Goal: Task Accomplishment & Management: Complete application form

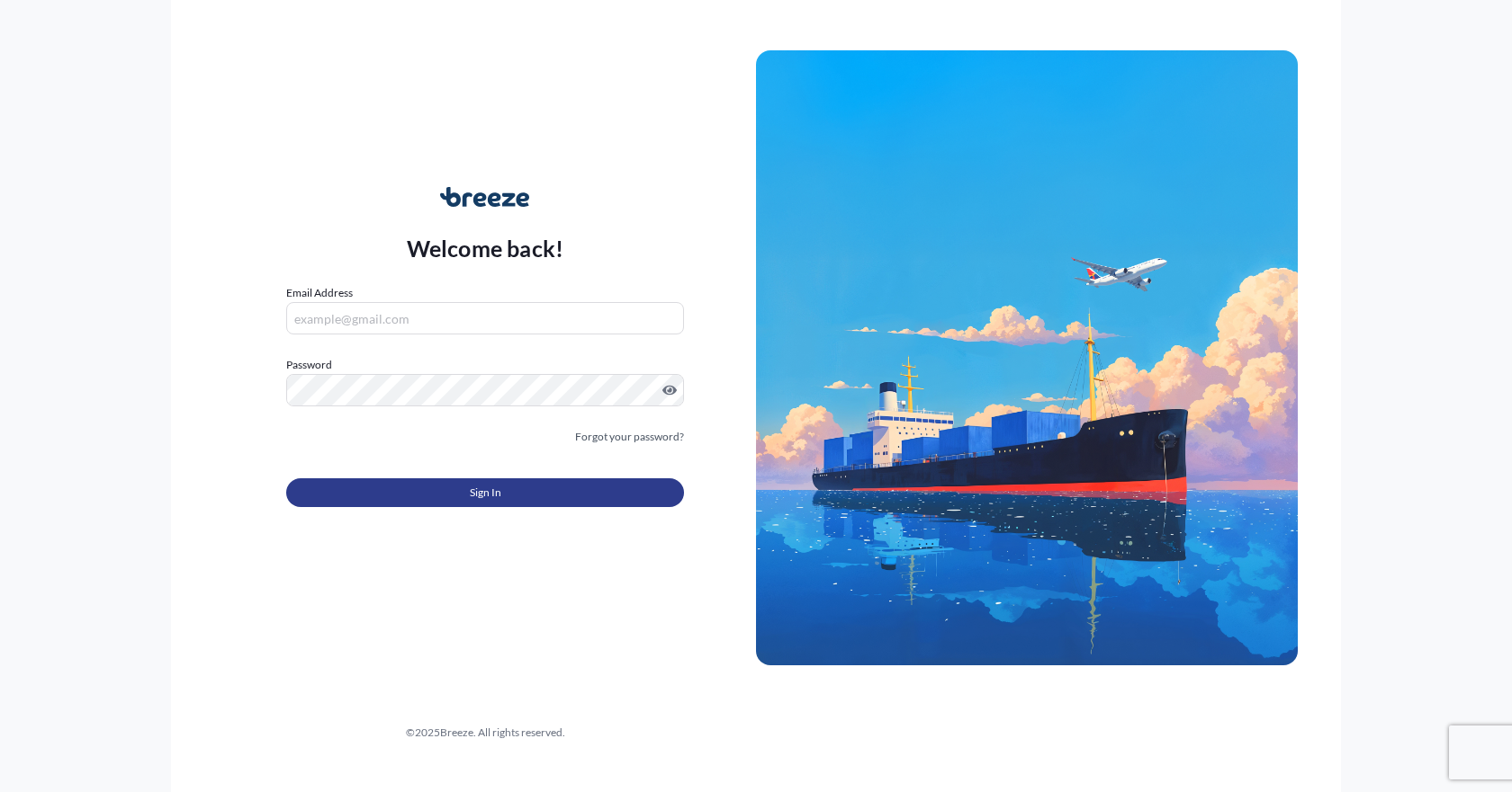
type input "[EMAIL_ADDRESS][DOMAIN_NAME]"
click at [459, 495] on button "Sign In" at bounding box center [485, 493] width 398 height 29
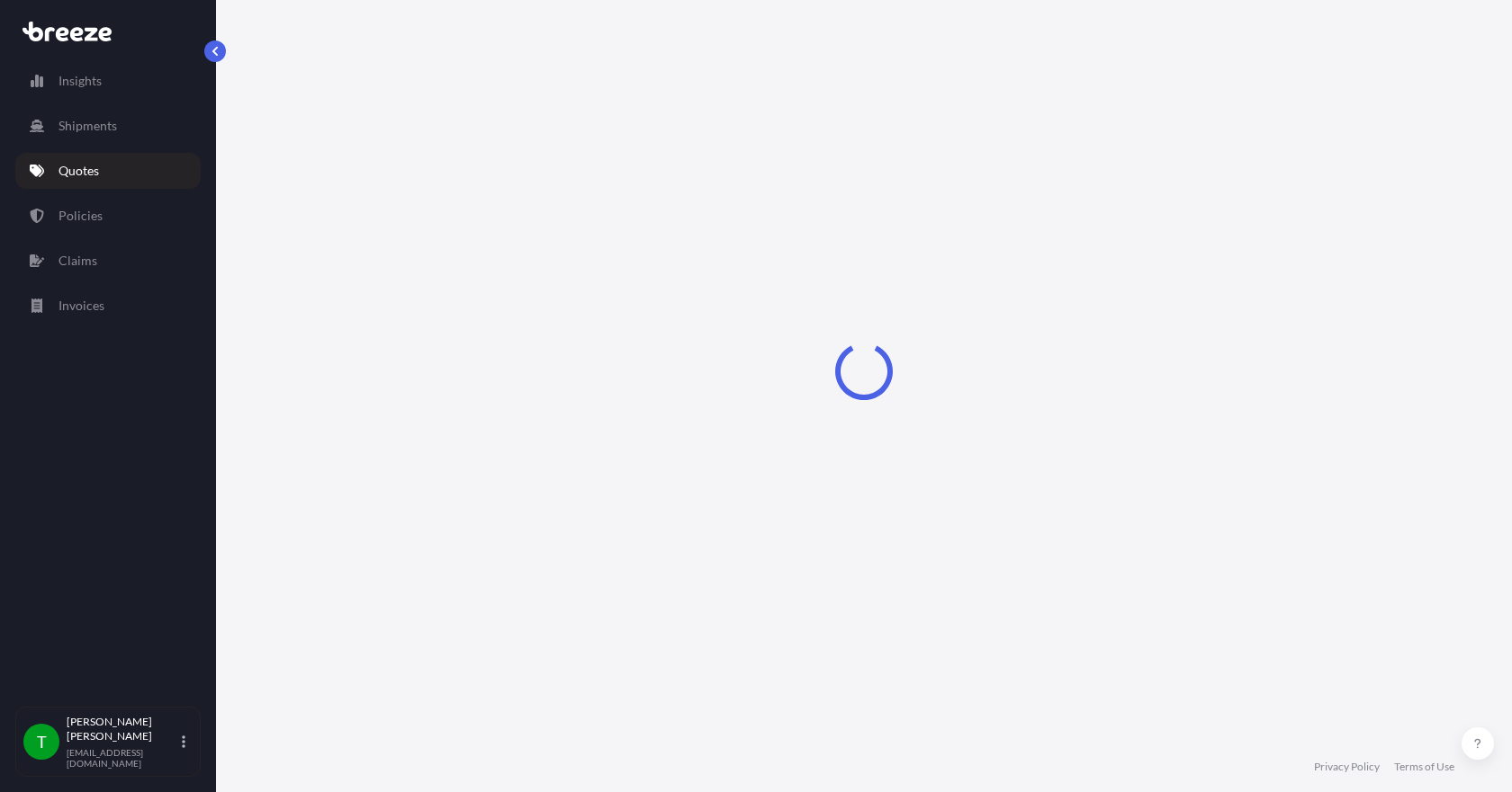
select select "Sea"
select select "1"
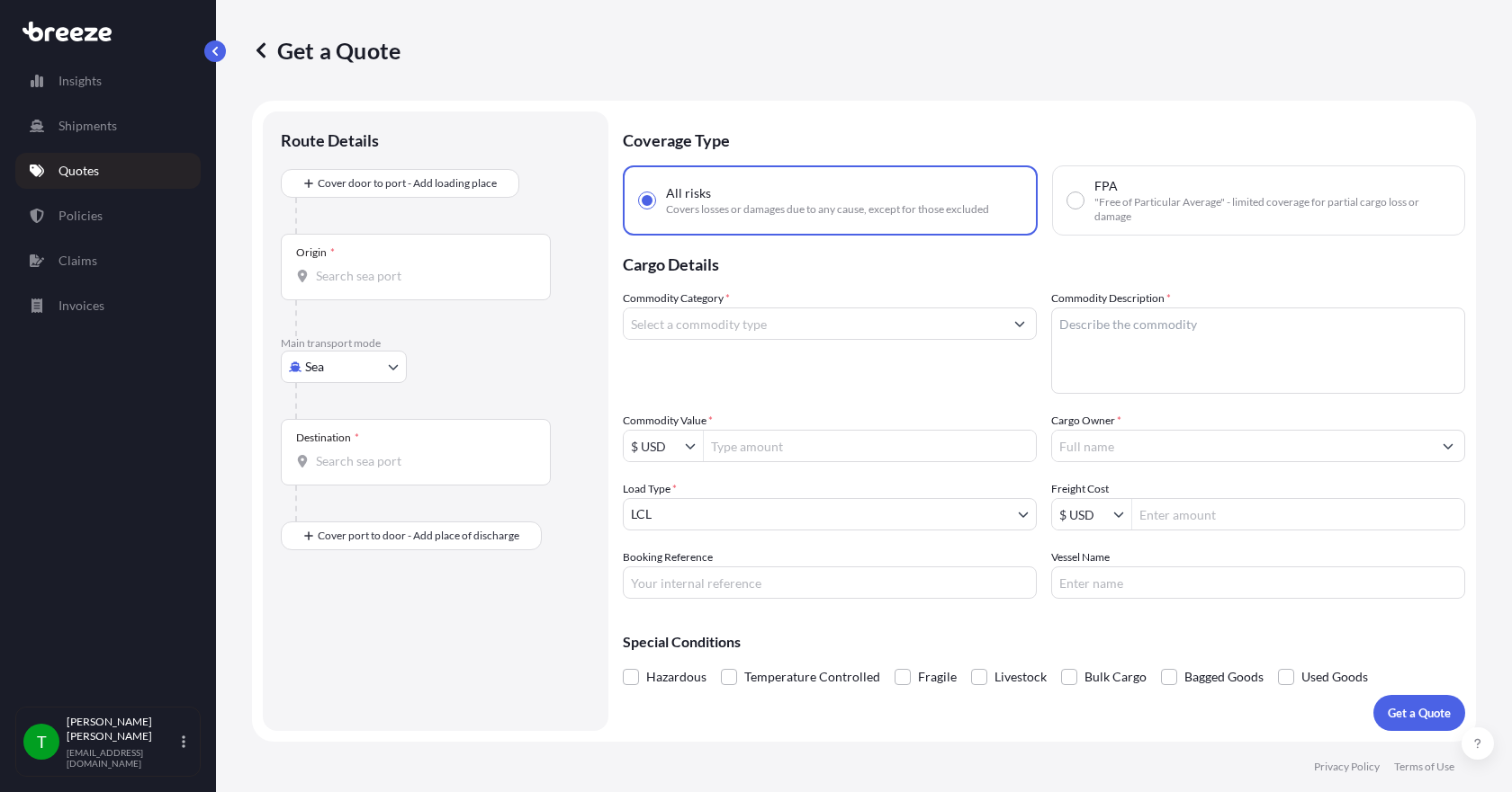
click at [343, 370] on body "Insights Shipments Quotes Policies Claims Invoices T [PERSON_NAME] [EMAIL_ADDRE…" at bounding box center [756, 396] width 1512 height 792
click at [342, 480] on span "Road" at bounding box center [329, 478] width 29 height 18
select select "Road"
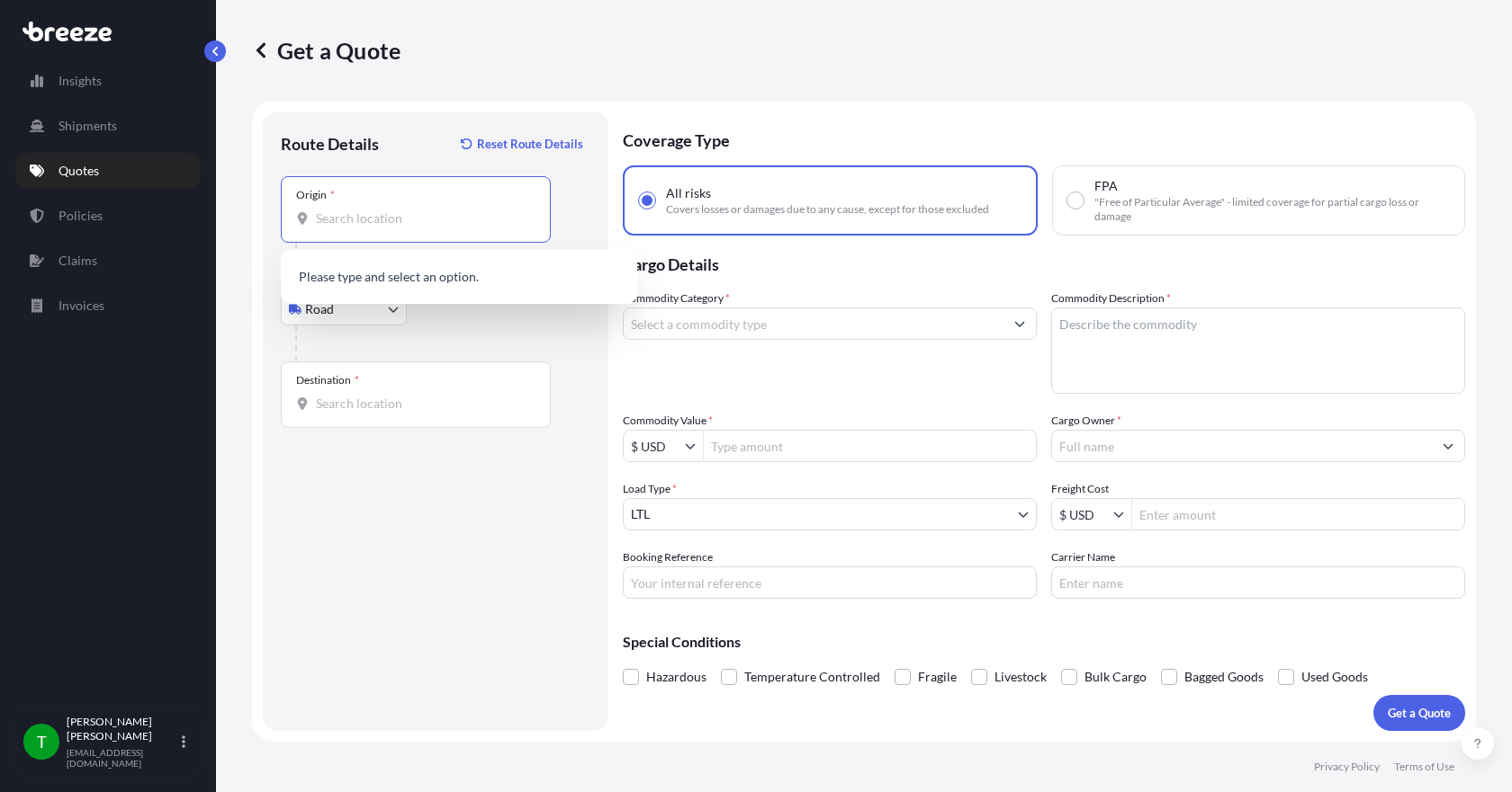
click at [346, 224] on input "Origin *" at bounding box center [421, 218] width 212 height 18
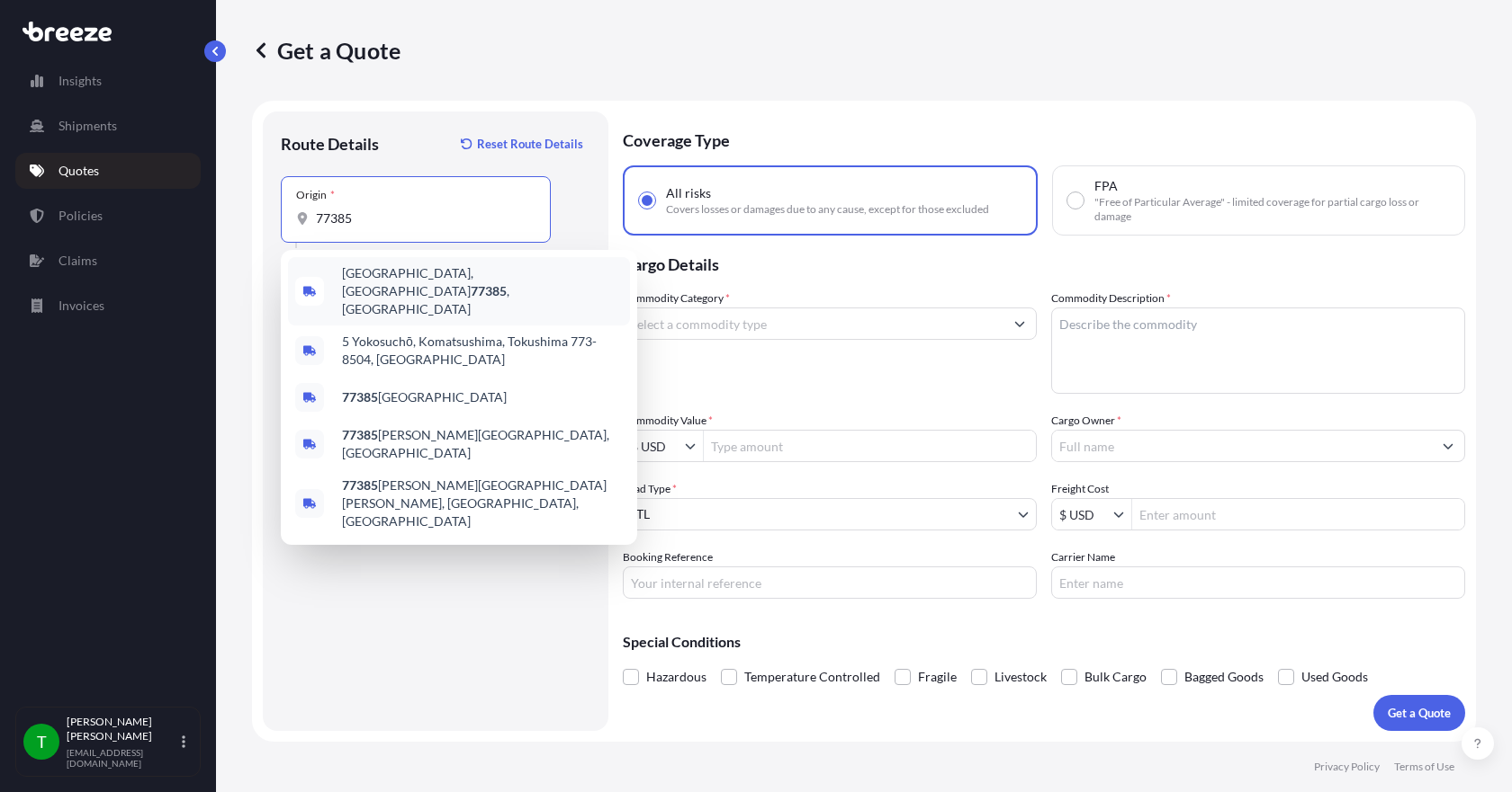
click at [378, 277] on span "[GEOGRAPHIC_DATA] , [GEOGRAPHIC_DATA]" at bounding box center [482, 291] width 281 height 54
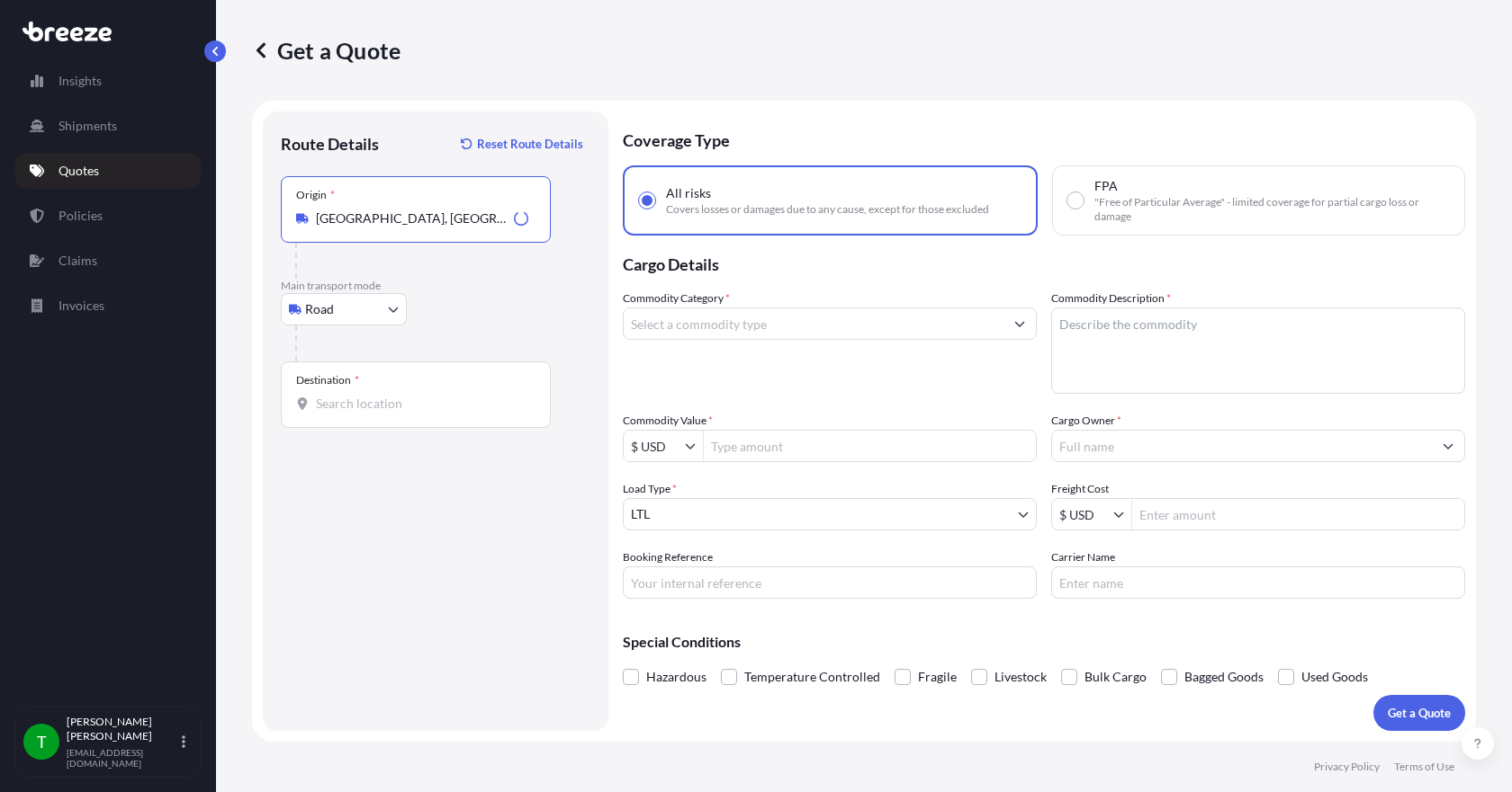
type input "[GEOGRAPHIC_DATA], [GEOGRAPHIC_DATA]"
click at [340, 397] on input "Destination *" at bounding box center [421, 404] width 212 height 18
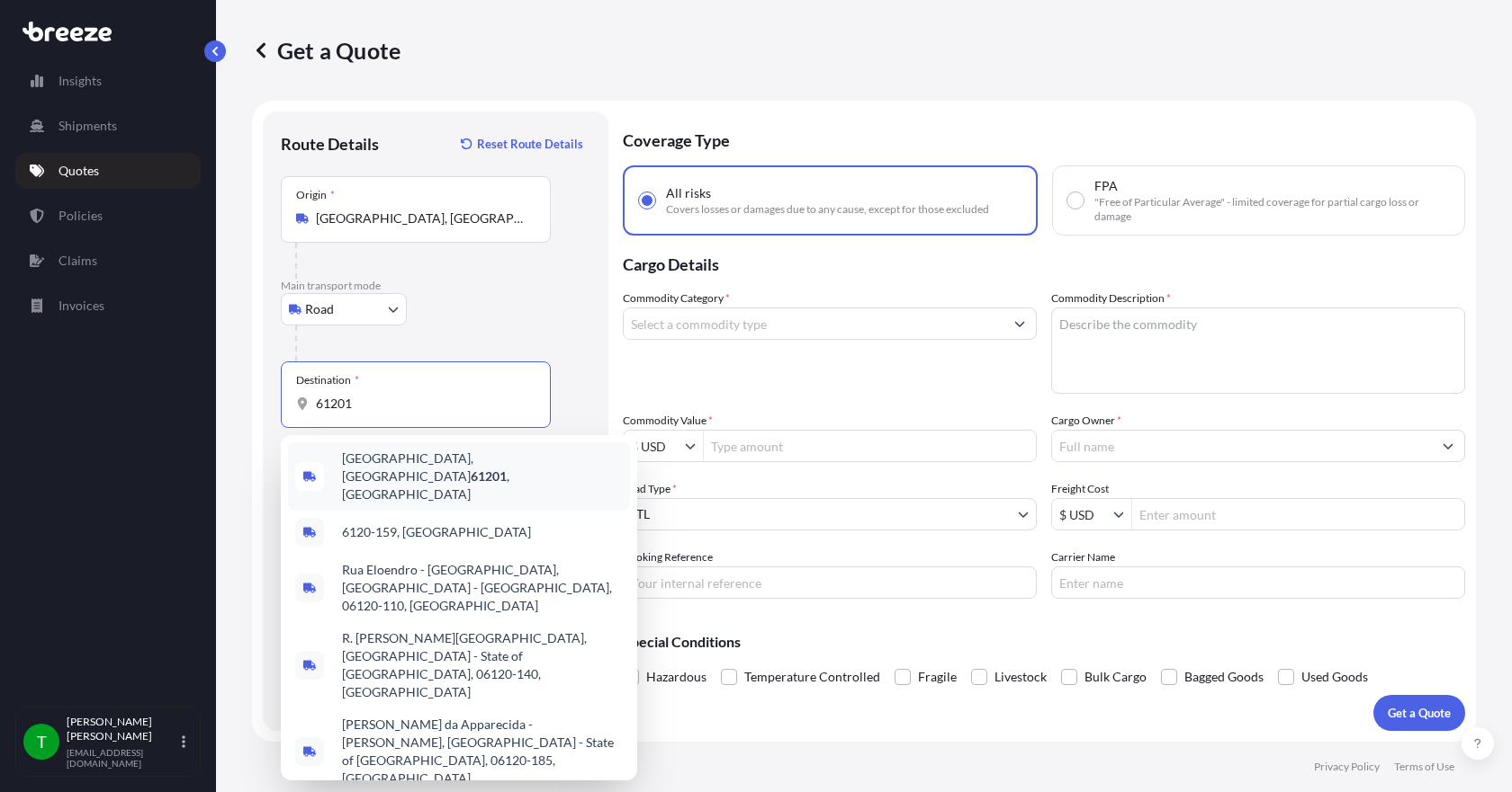
click at [370, 466] on span "[GEOGRAPHIC_DATA]" at bounding box center [482, 476] width 281 height 54
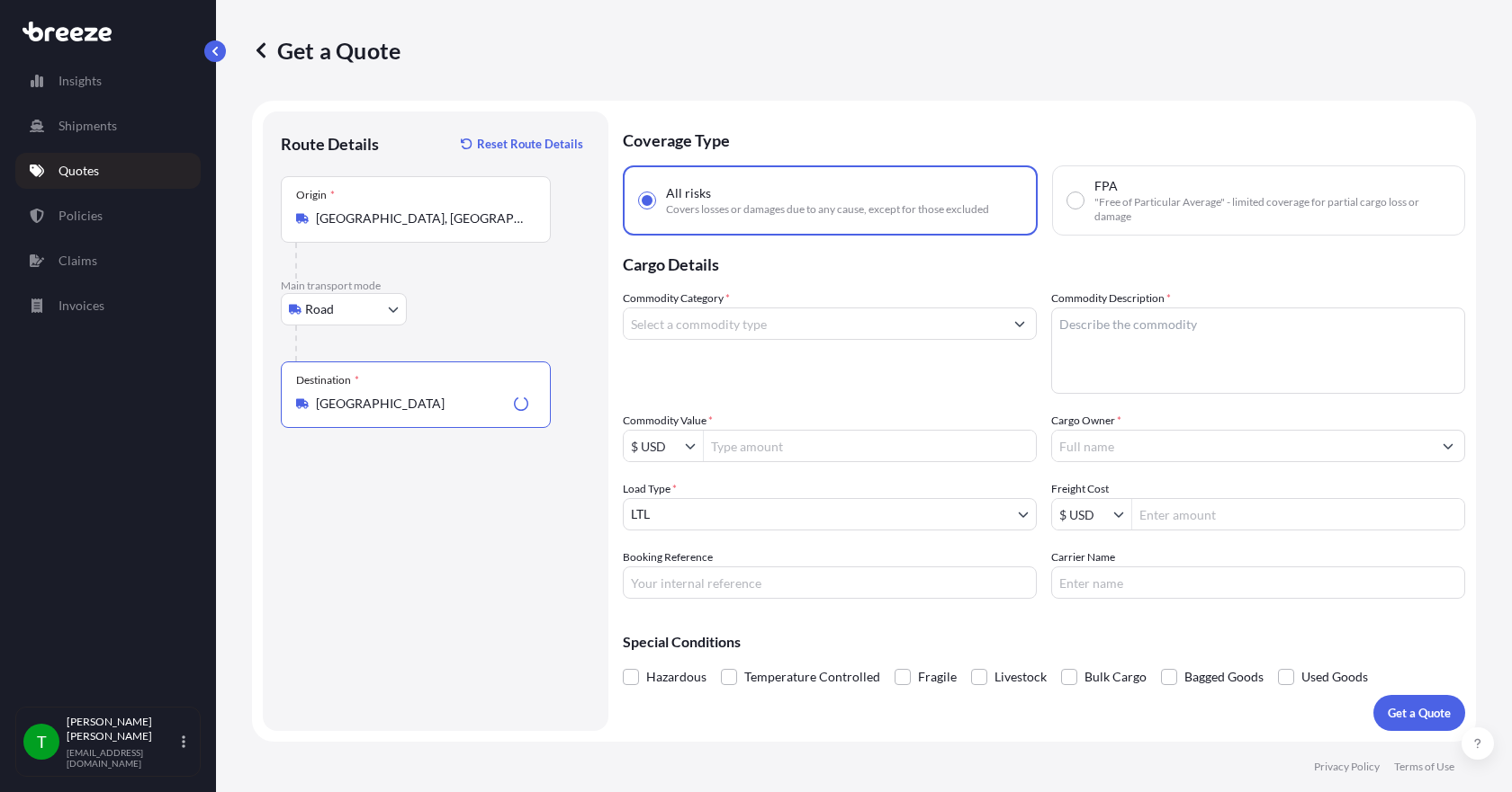
type input "[GEOGRAPHIC_DATA]"
click at [690, 315] on input "Commodity Category *" at bounding box center [813, 324] width 379 height 33
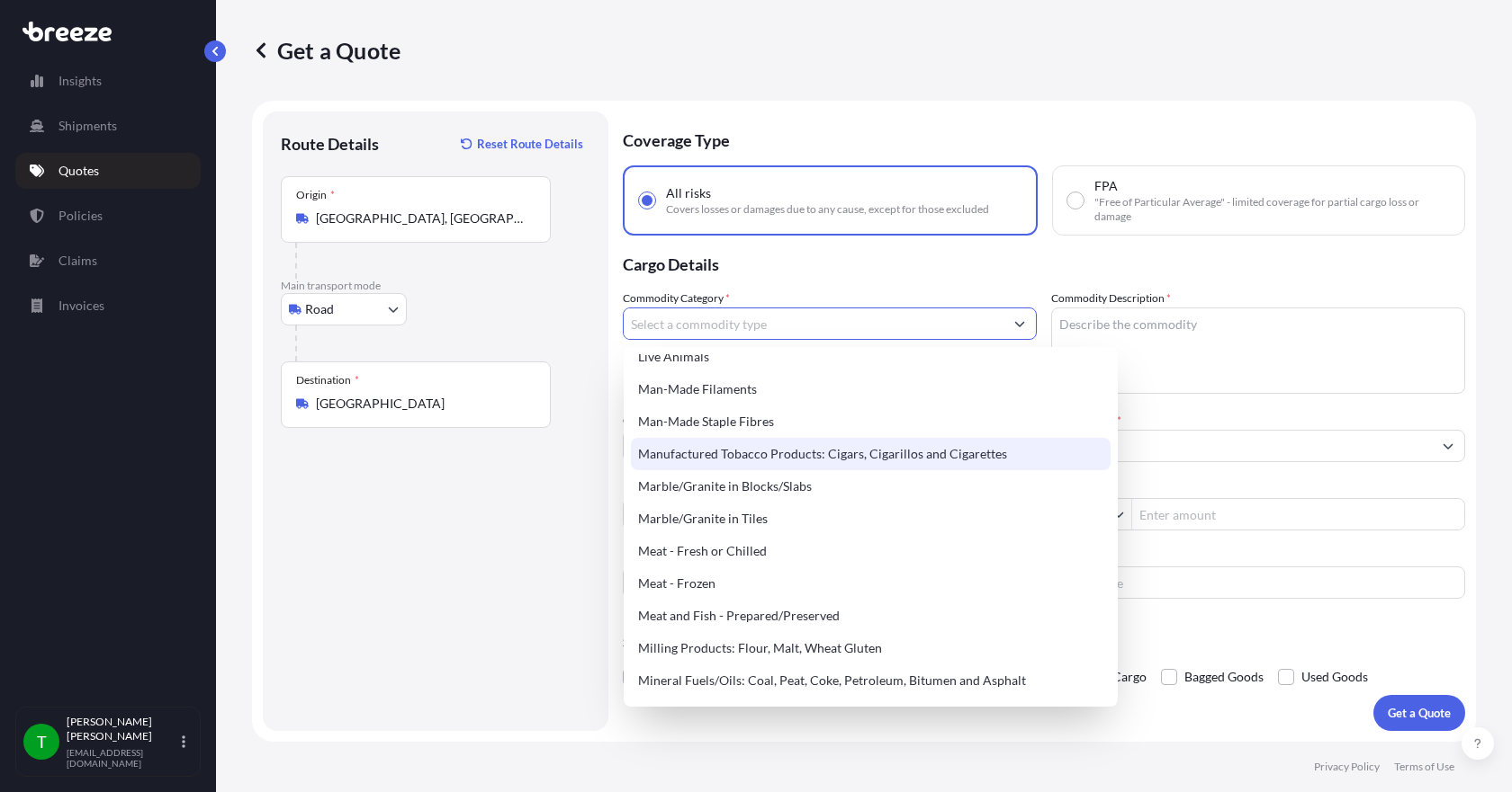
scroll to position [2429, 0]
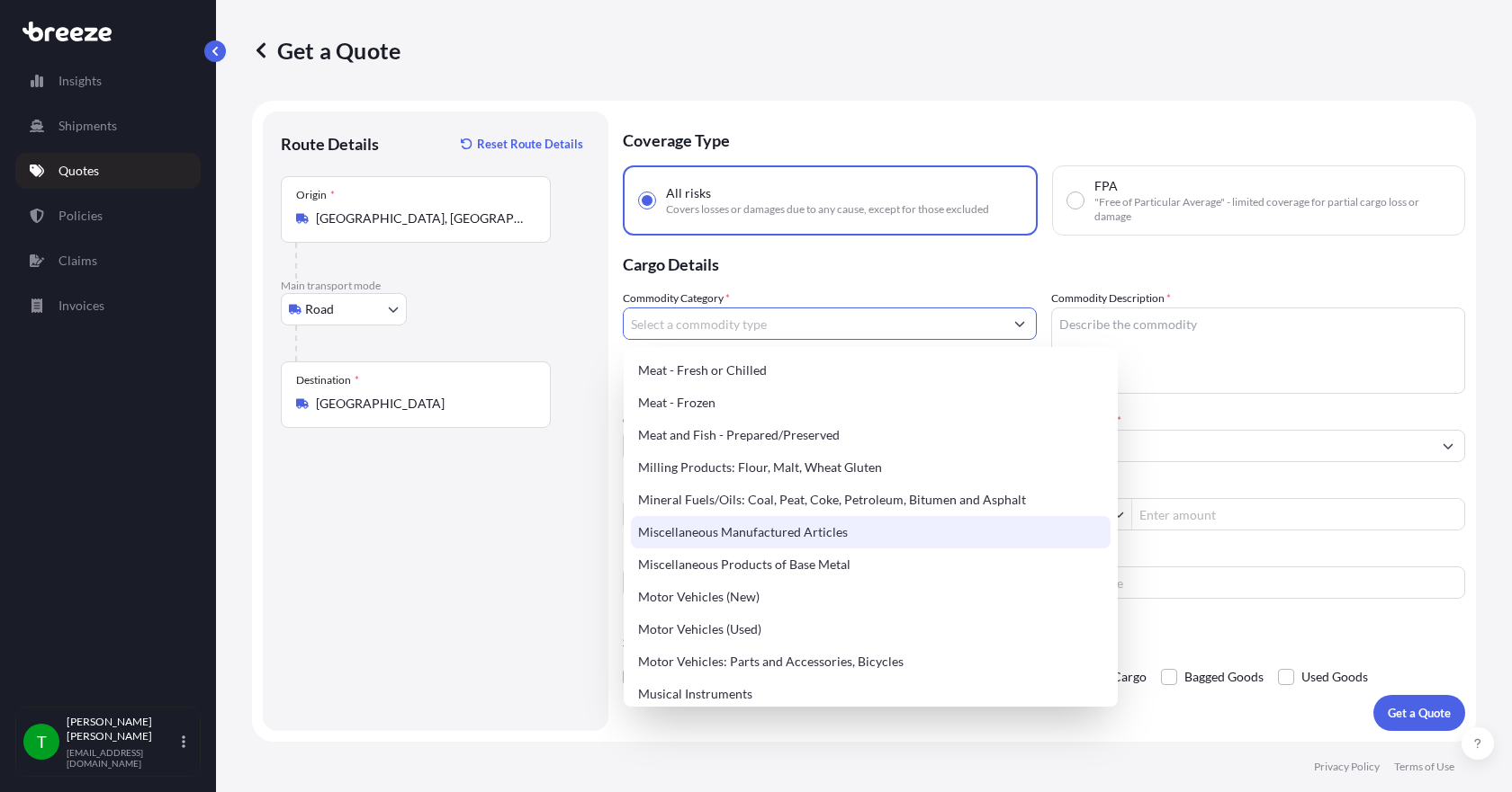
click at [781, 534] on div "Miscellaneous Manufactured Articles" at bounding box center [870, 533] width 479 height 33
type input "Miscellaneous Manufactured Articles"
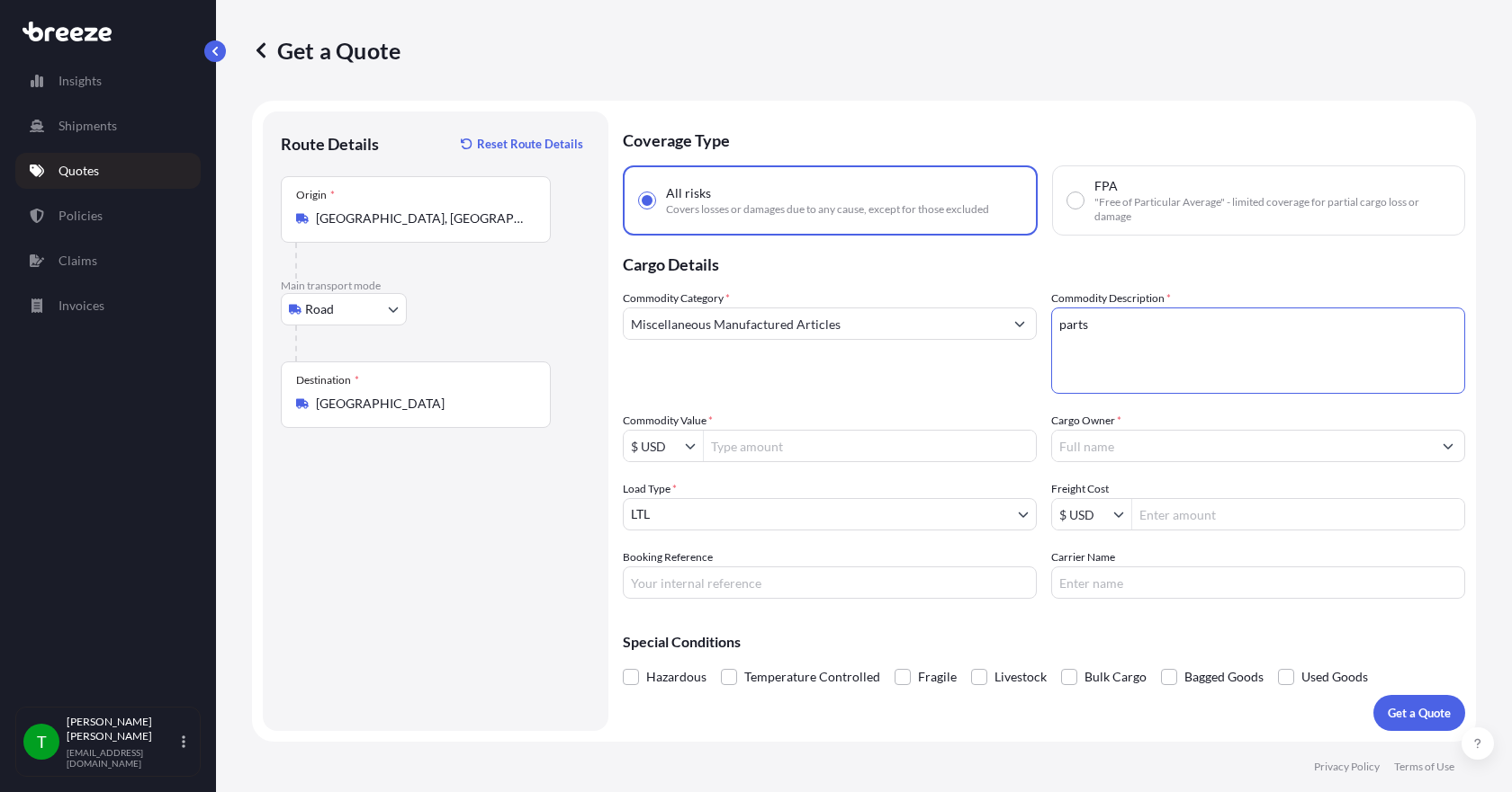
type textarea "parts"
type input "19,400"
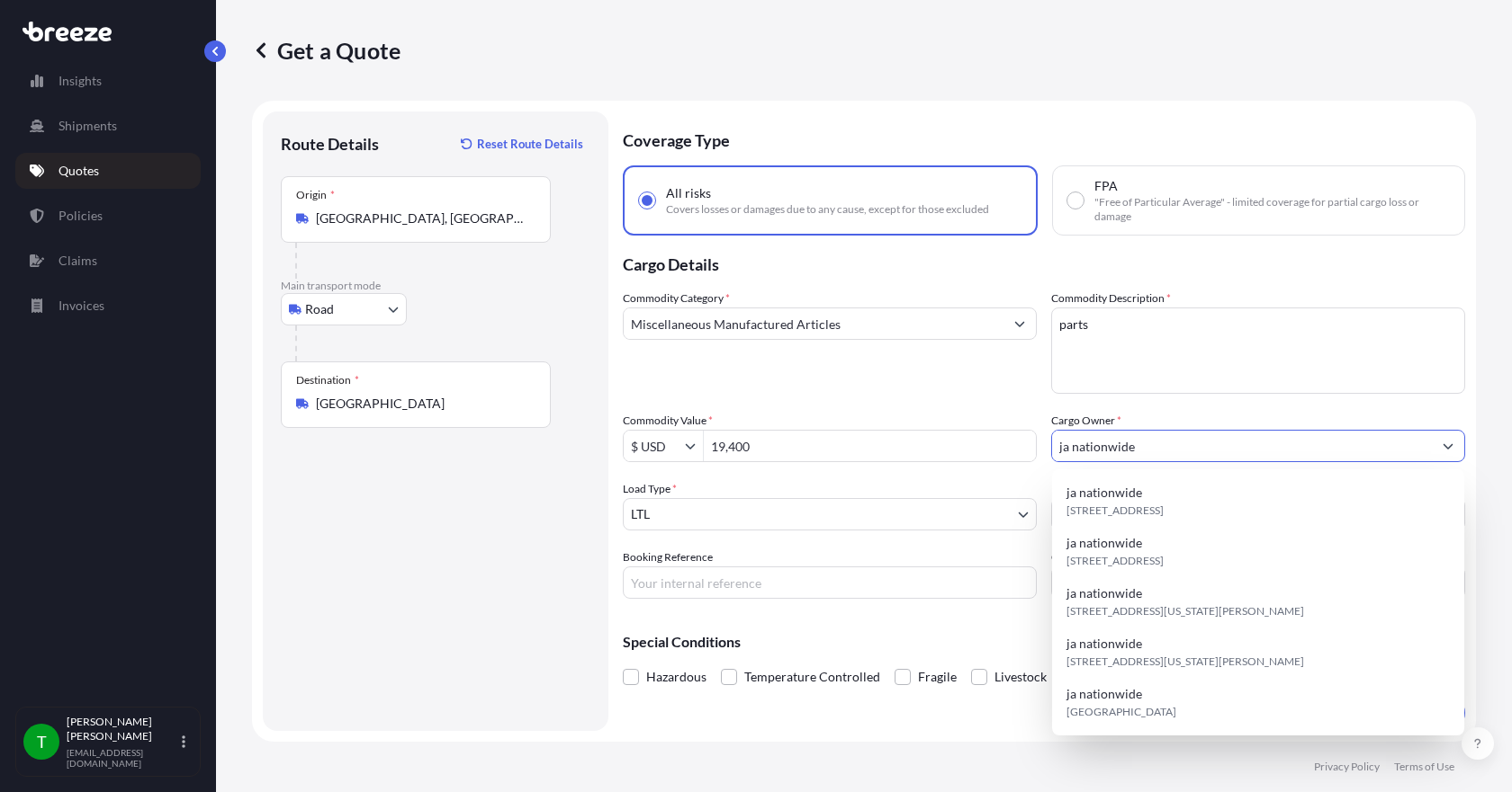
type input "ja nationwide"
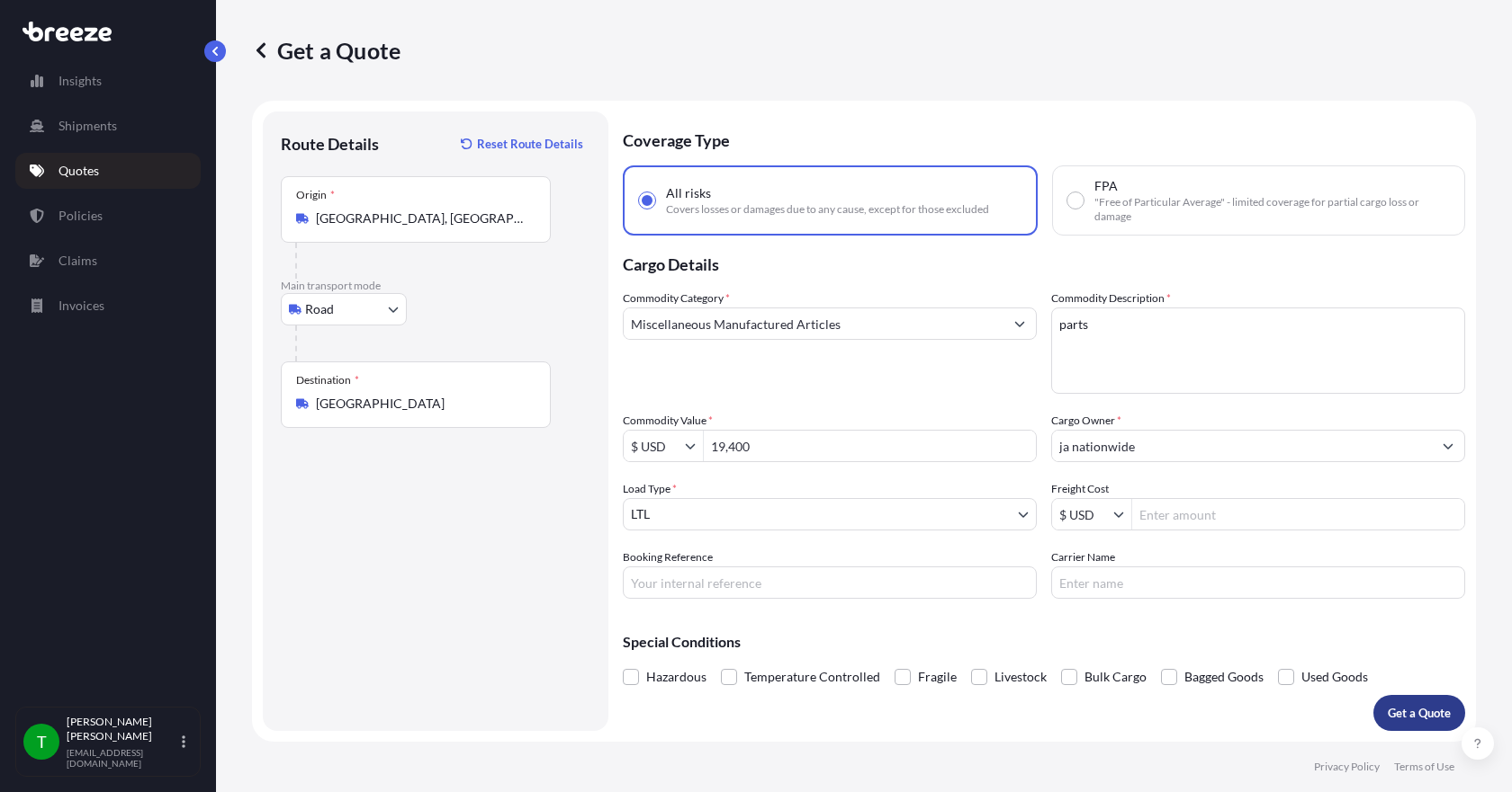
click at [1403, 722] on button "Get a Quote" at bounding box center [1419, 714] width 92 height 36
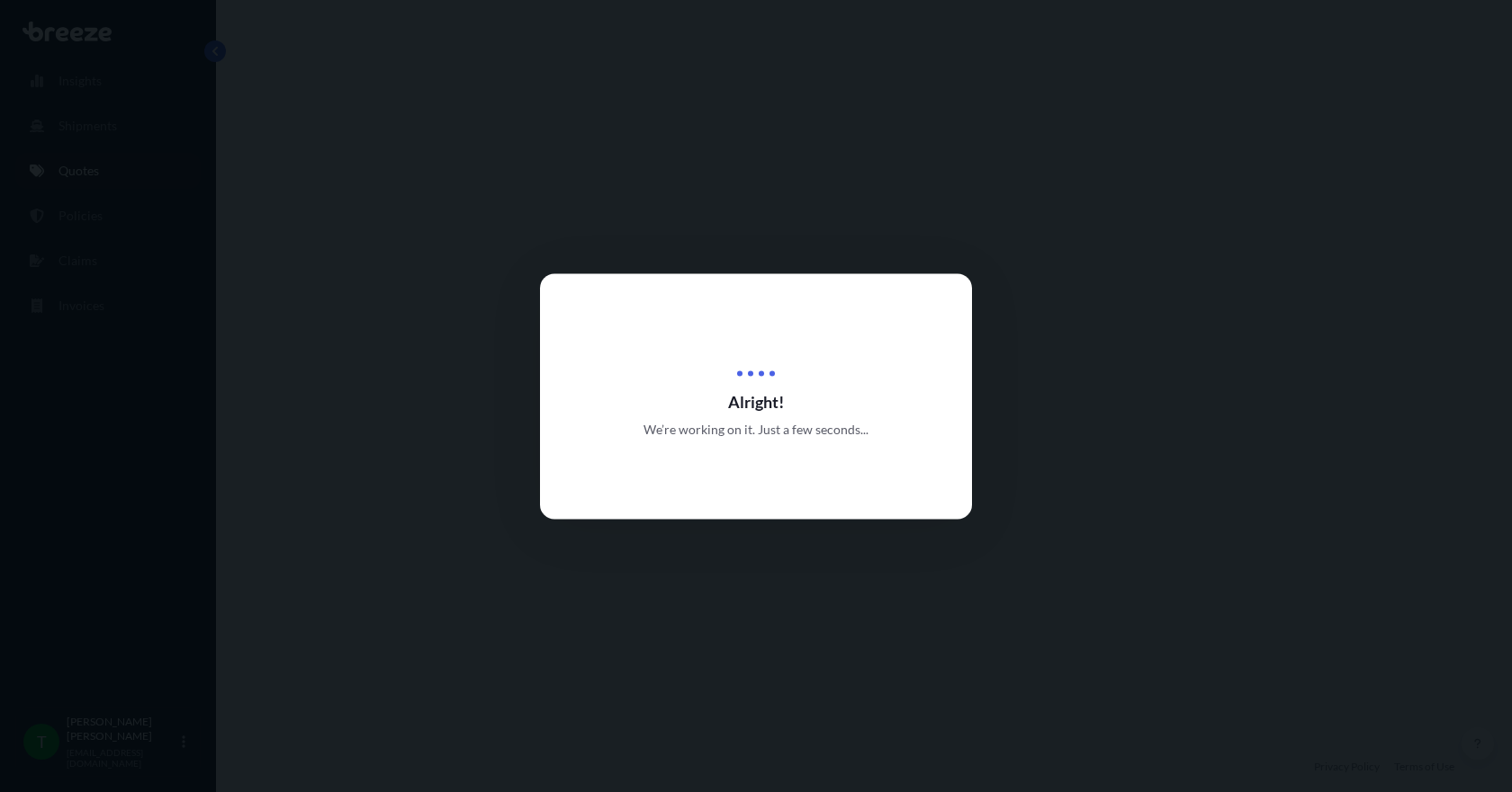
select select "Road"
select select "1"
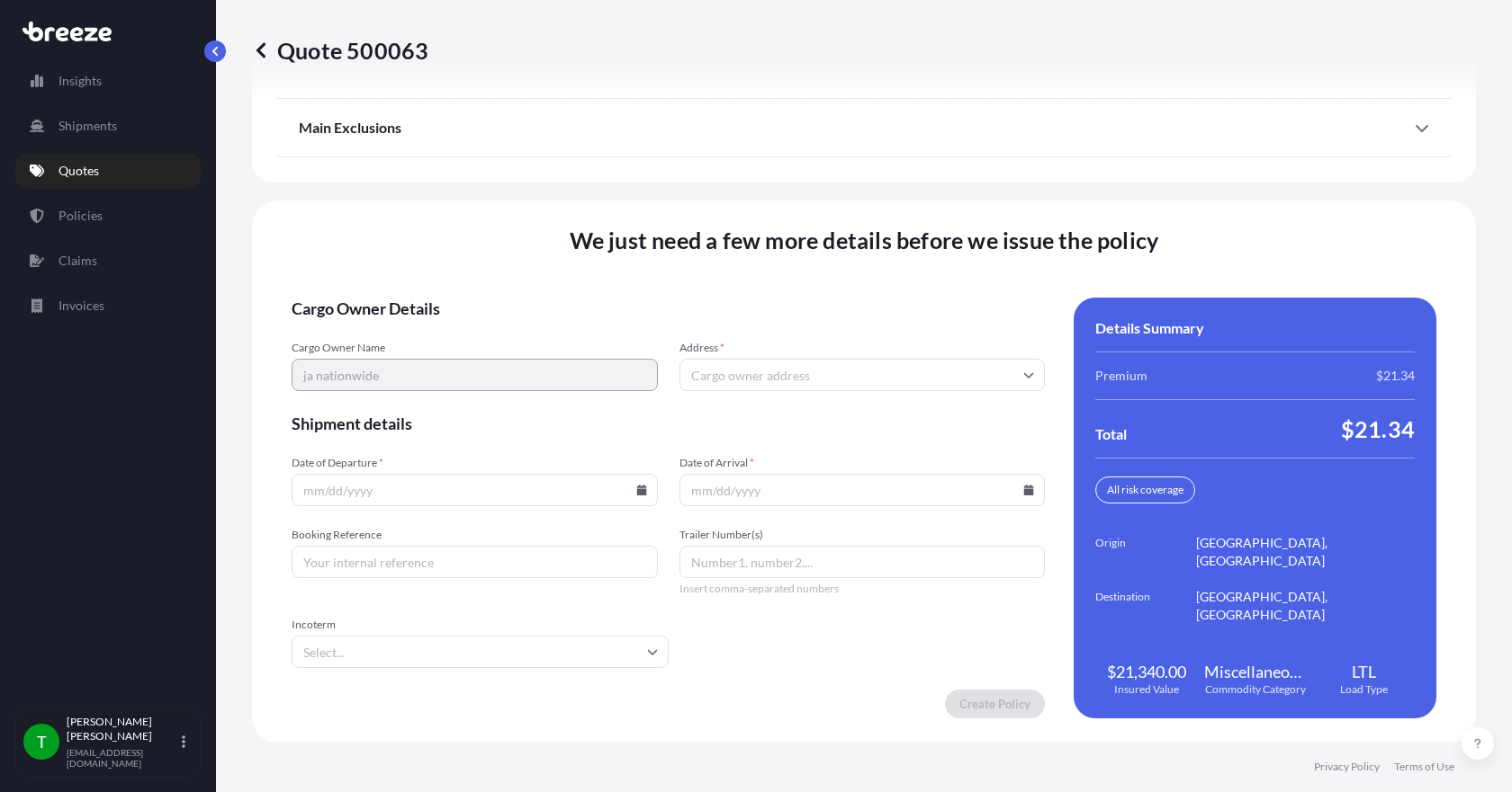
scroll to position [2356, 0]
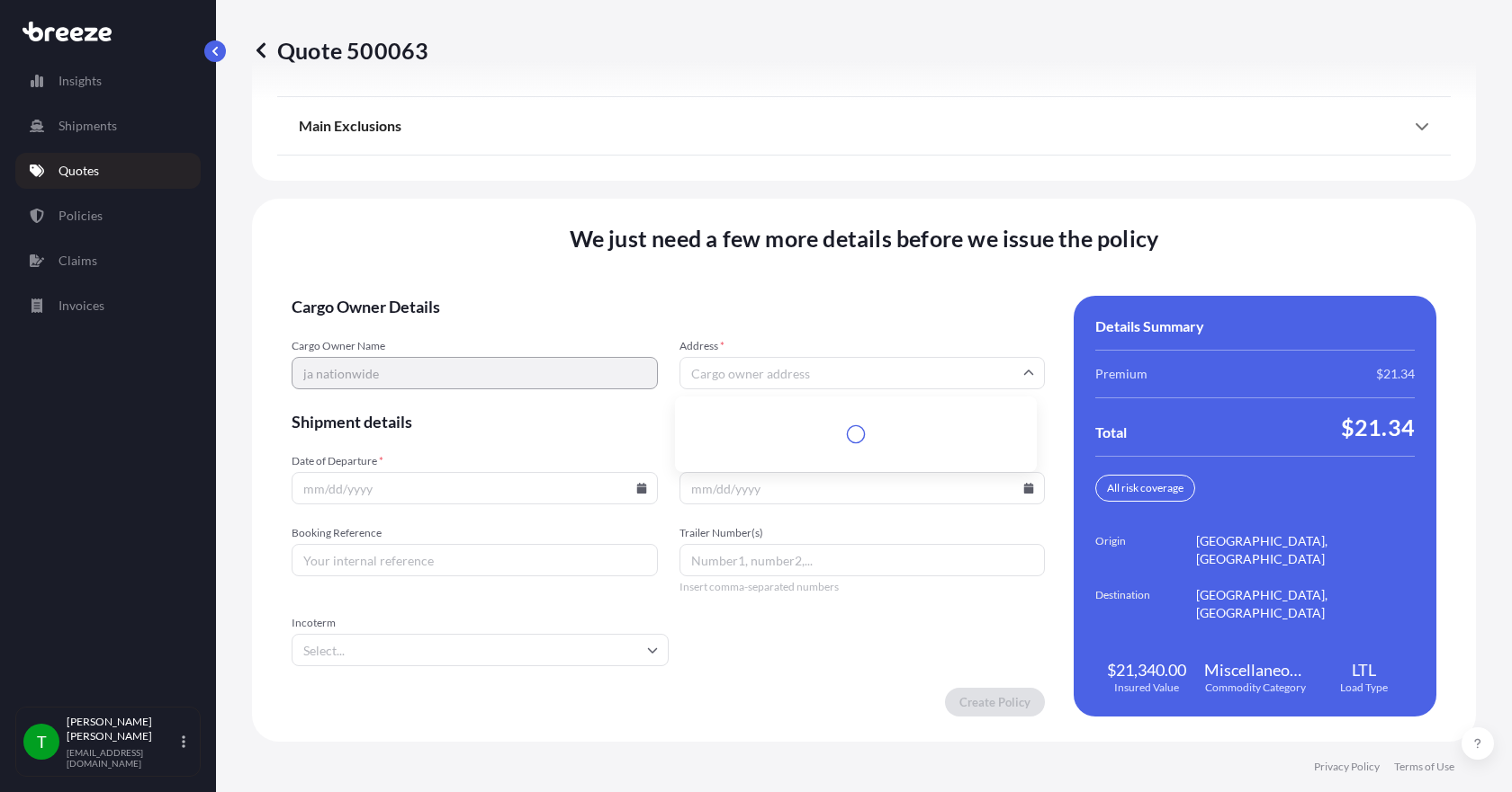
click at [726, 376] on input "Address *" at bounding box center [862, 374] width 367 height 33
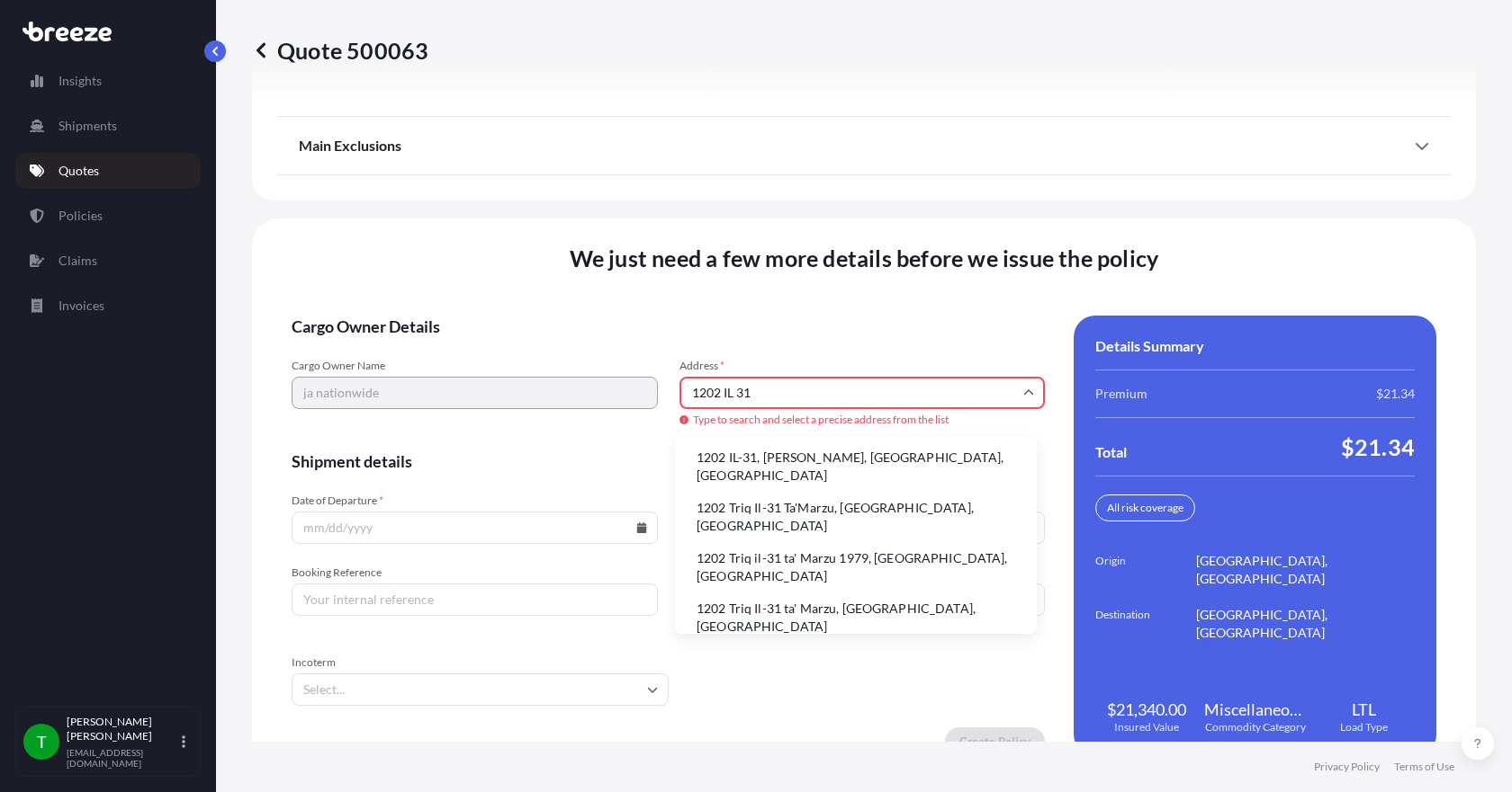
click at [728, 459] on li "1202 IL-31, [PERSON_NAME], [GEOGRAPHIC_DATA], [GEOGRAPHIC_DATA]" at bounding box center [856, 466] width 348 height 46
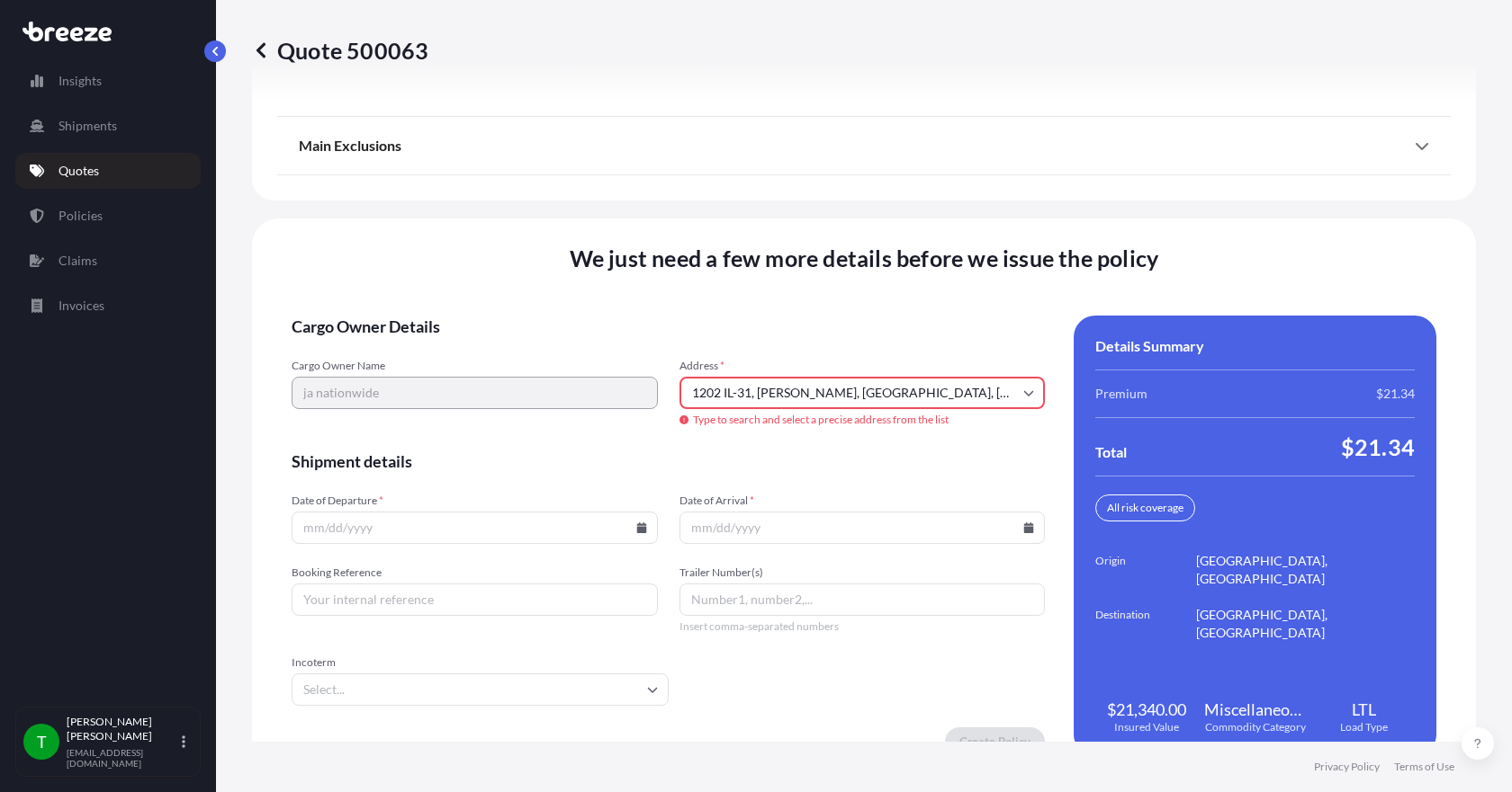
type input "[STREET_ADDRESS][PERSON_NAME]"
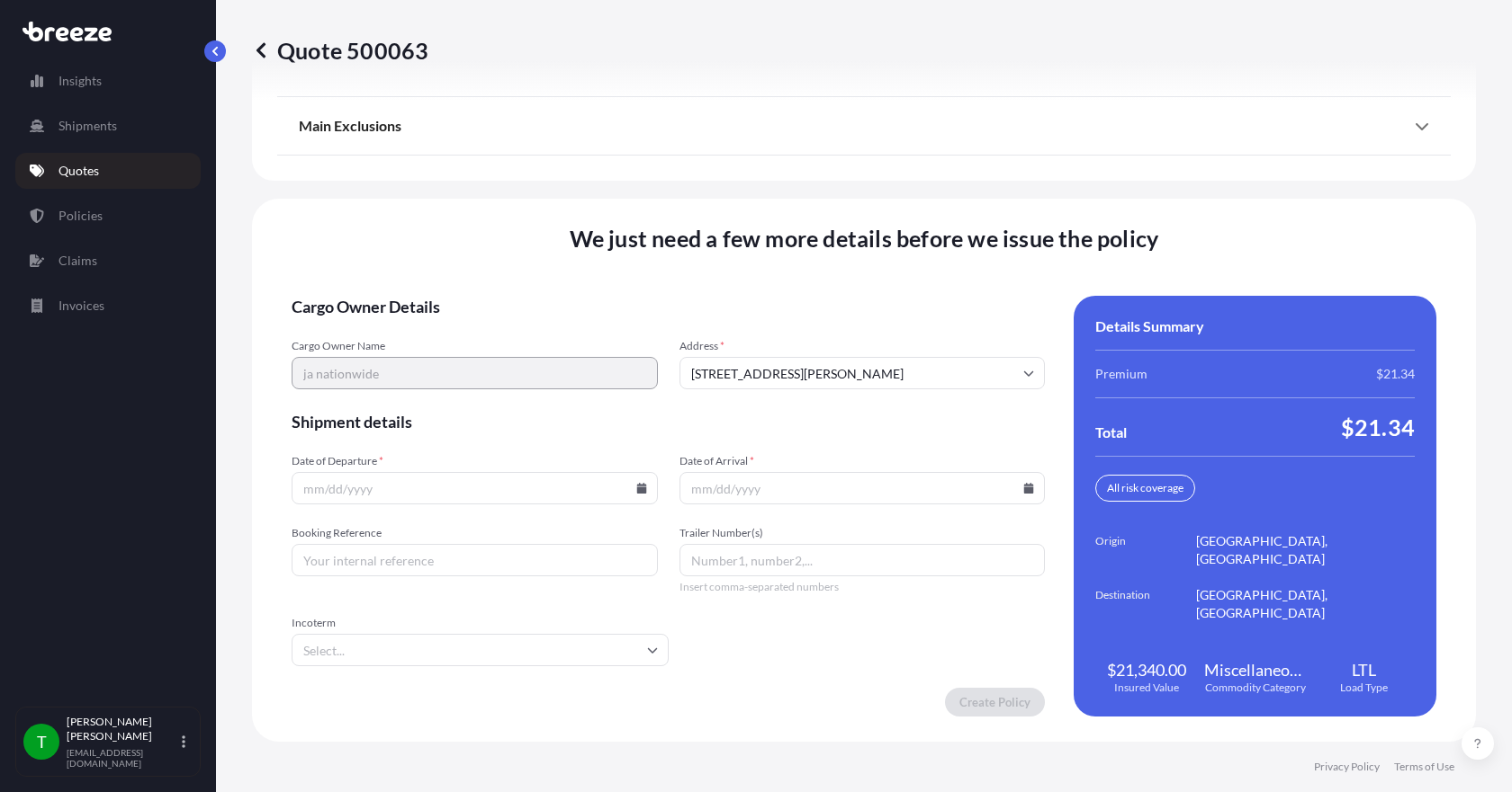
click at [636, 488] on icon at bounding box center [640, 488] width 10 height 11
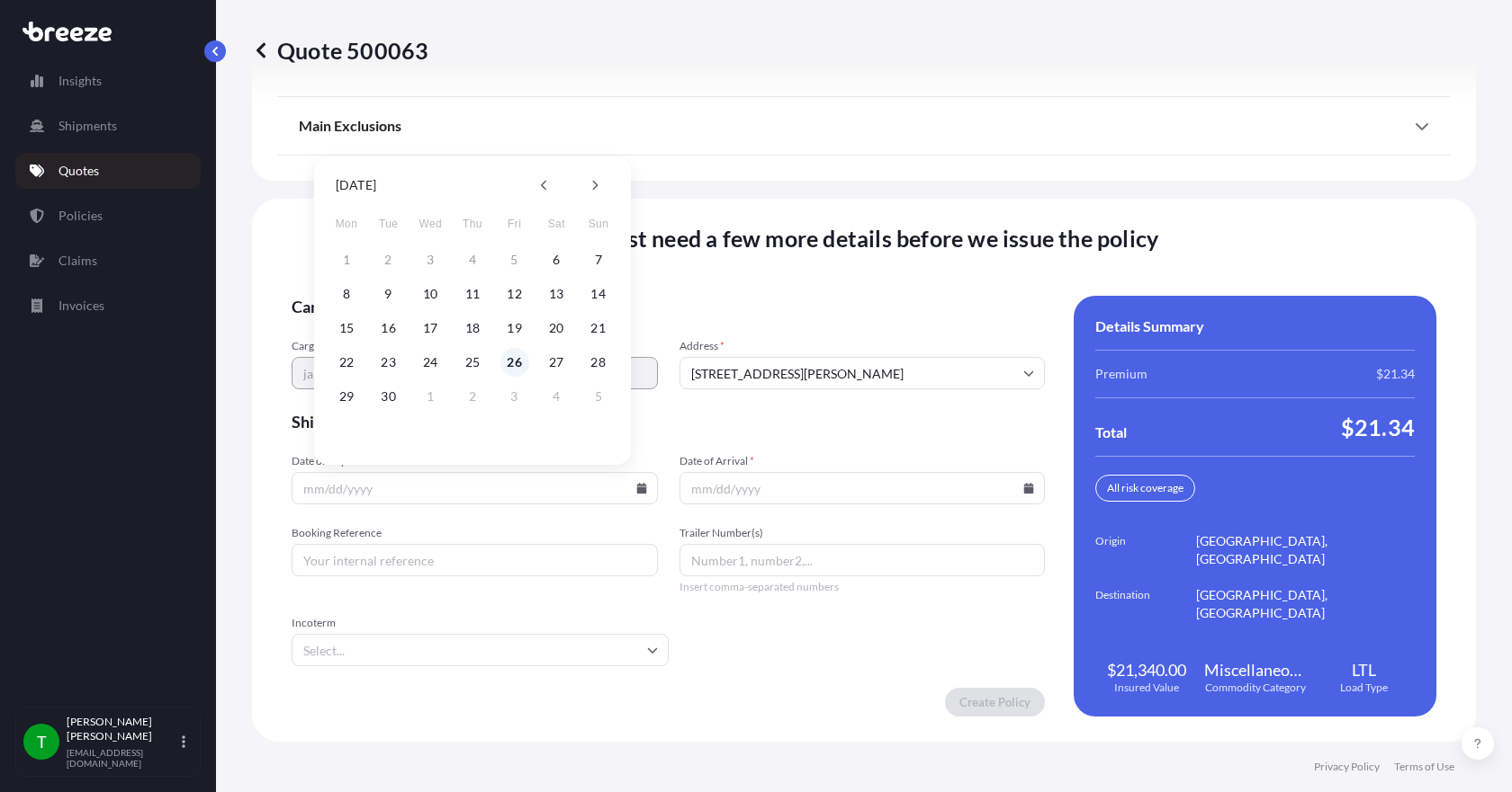
click at [514, 358] on button "26" at bounding box center [515, 363] width 29 height 29
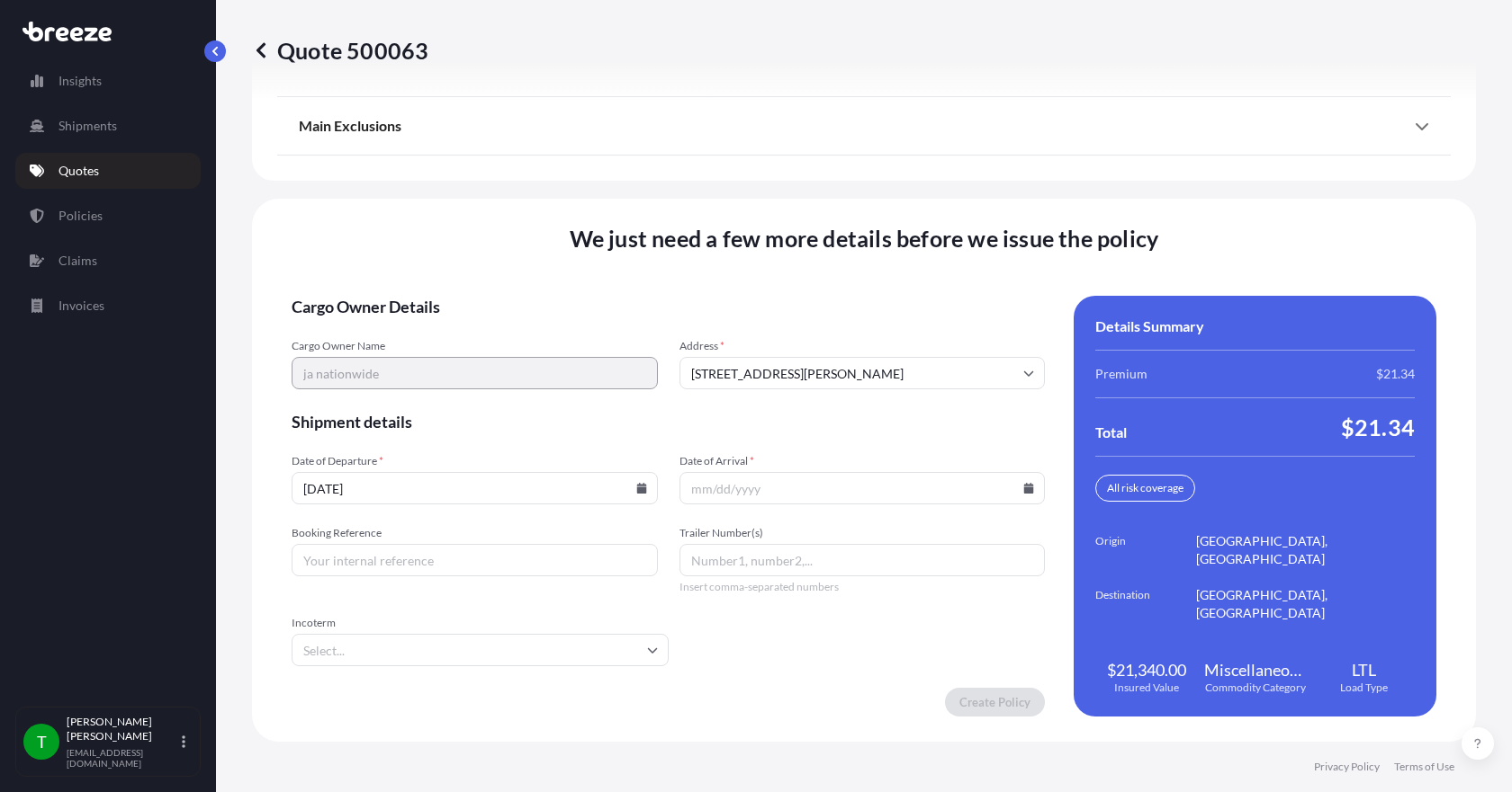
type input "[DATE]"
click at [1023, 487] on icon at bounding box center [1029, 488] width 11 height 11
click at [898, 398] on button "3" at bounding box center [898, 396] width 29 height 29
type input "[DATE]"
click at [499, 570] on input "Booking Reference" at bounding box center [474, 560] width 367 height 33
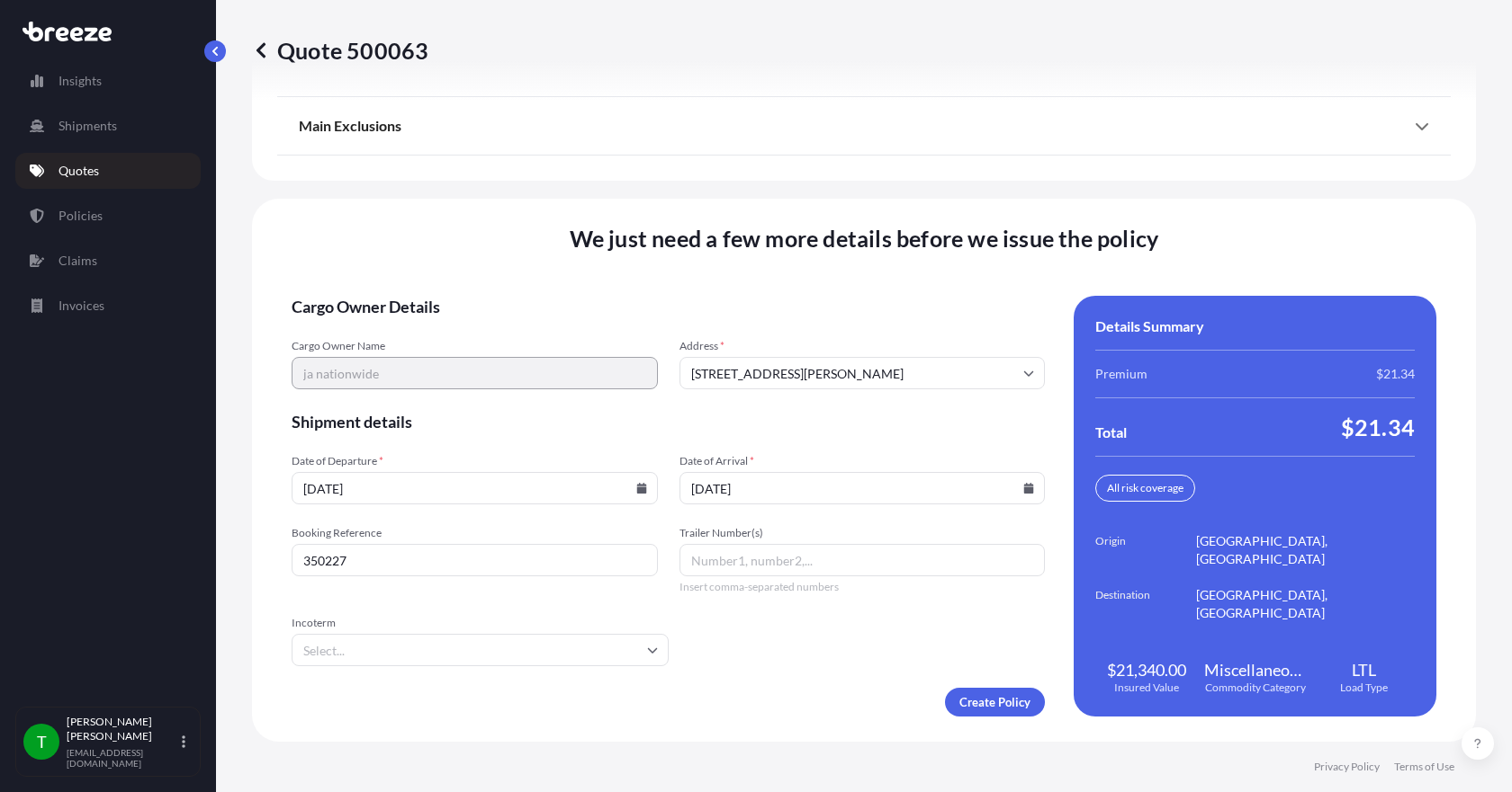
type input "350227"
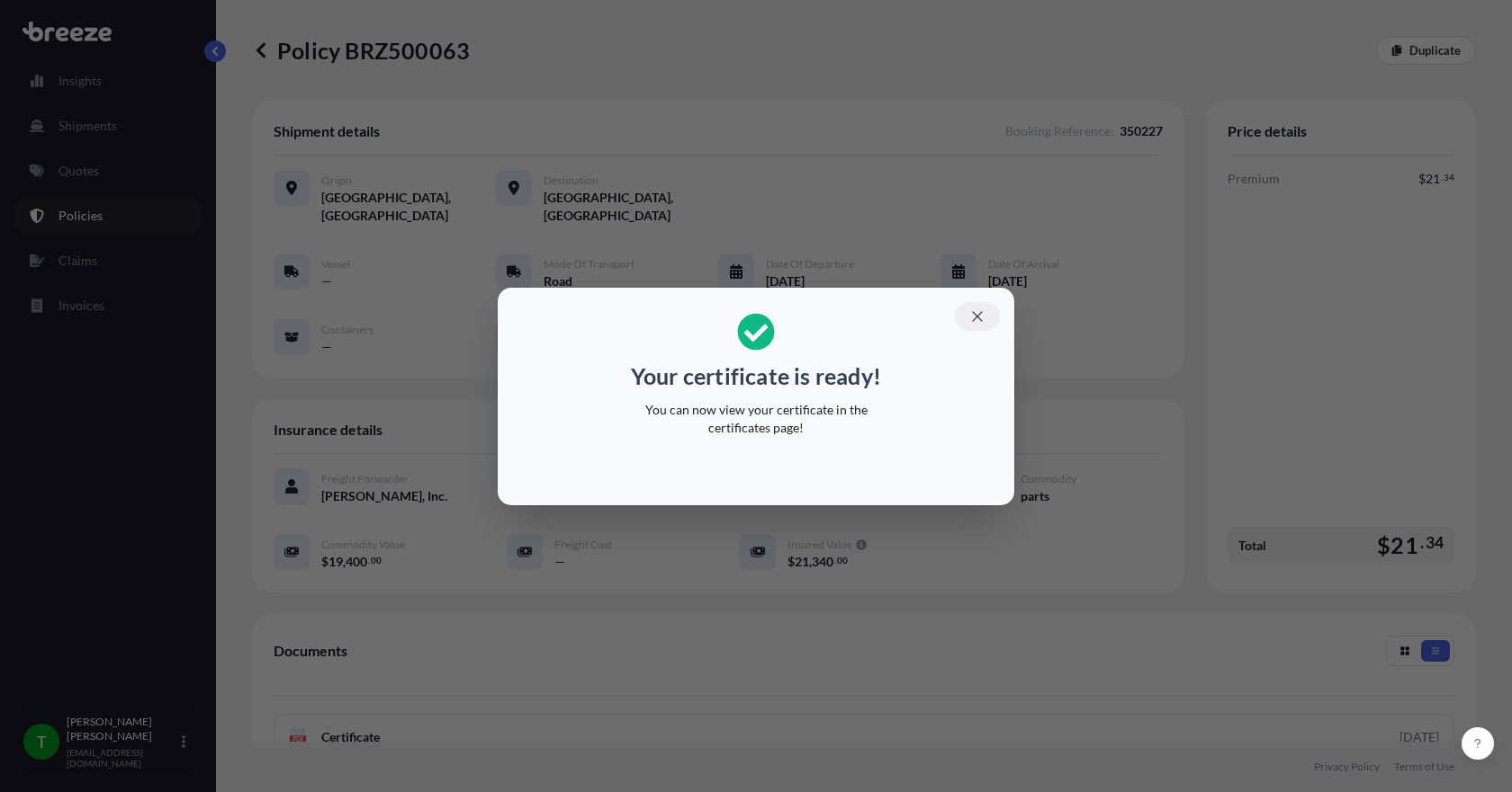
click at [978, 311] on icon "button" at bounding box center [977, 316] width 16 height 16
